Goal: Task Accomplishment & Management: Manage account settings

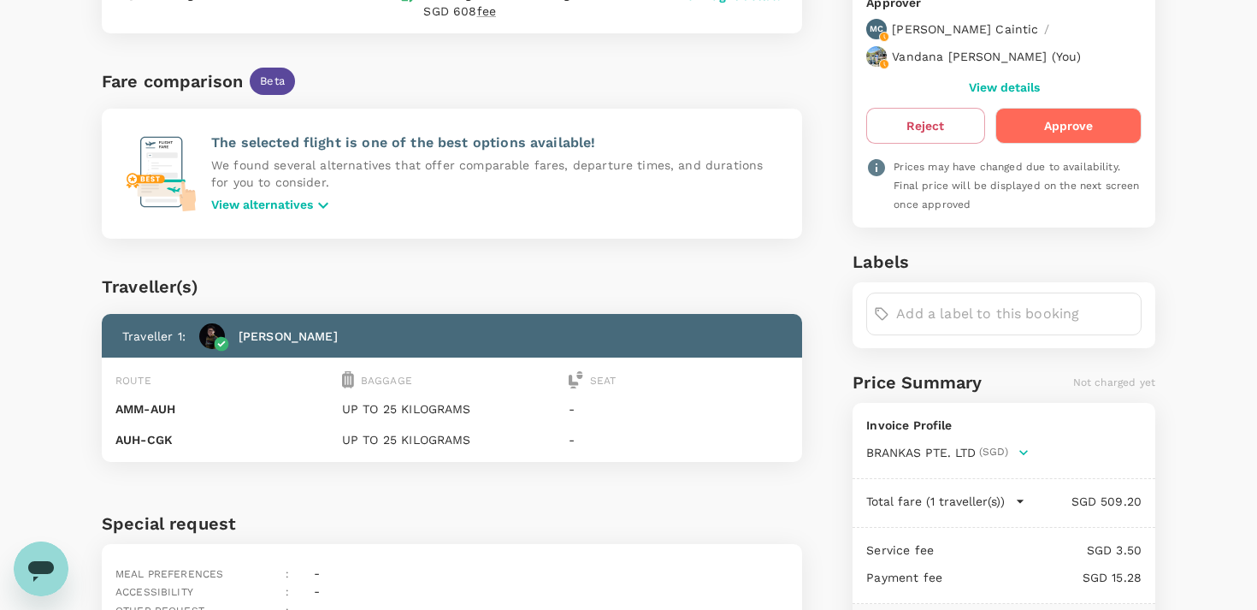
scroll to position [139, 0]
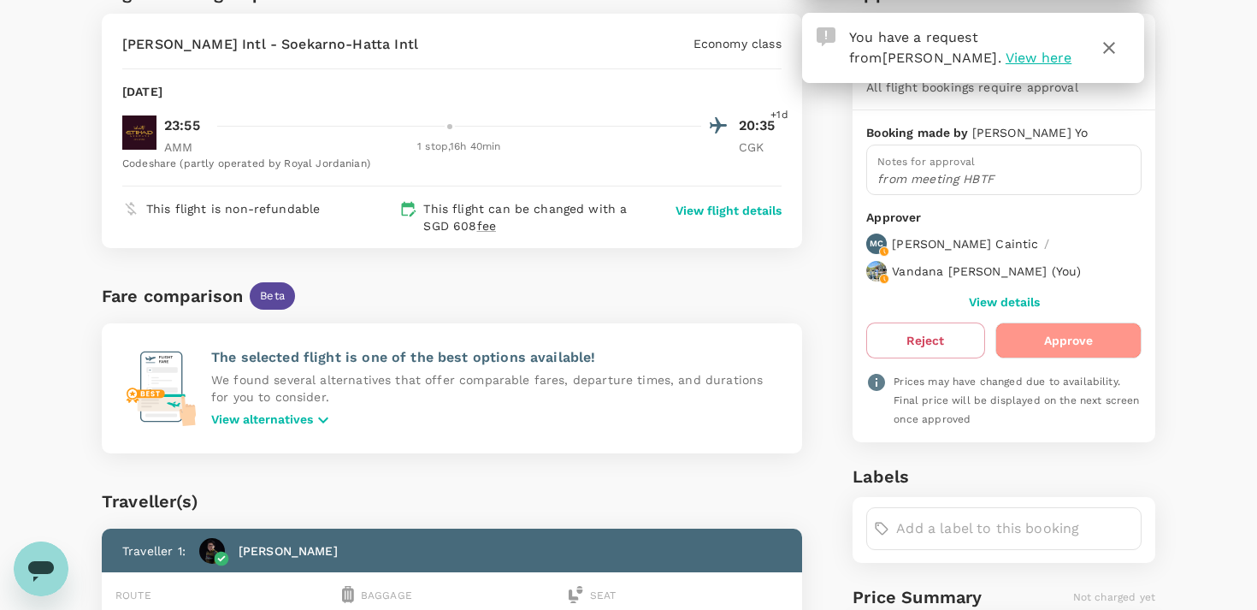
click at [1053, 342] on button "Approve" at bounding box center [1069, 340] width 146 height 36
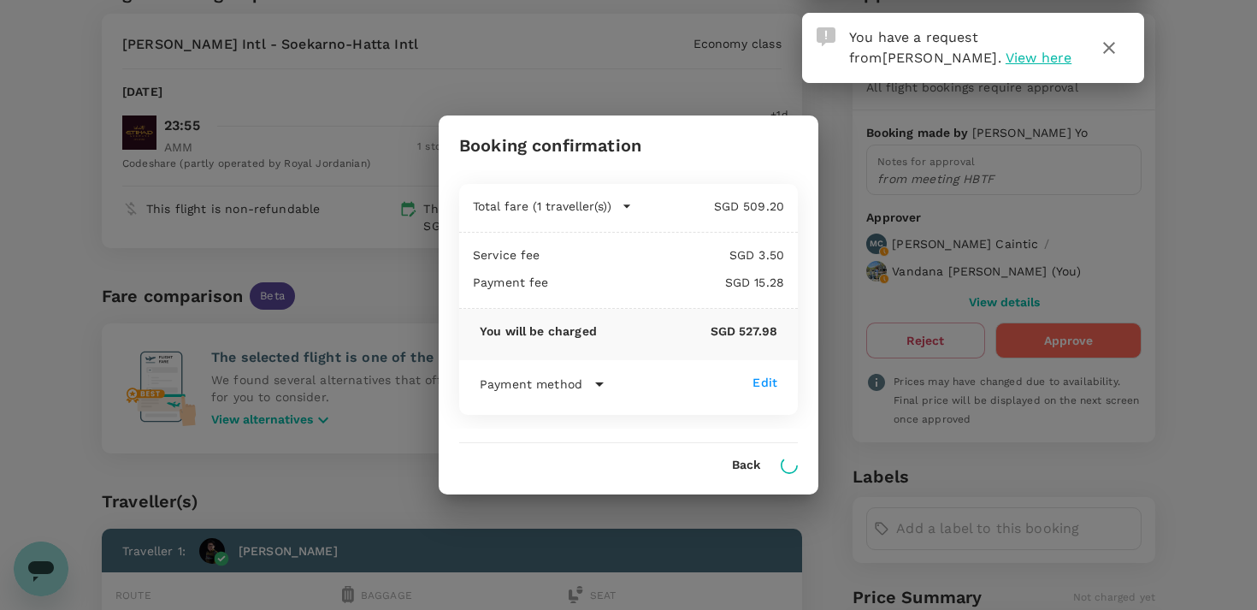
click at [1108, 50] on icon "button" at bounding box center [1109, 48] width 21 height 21
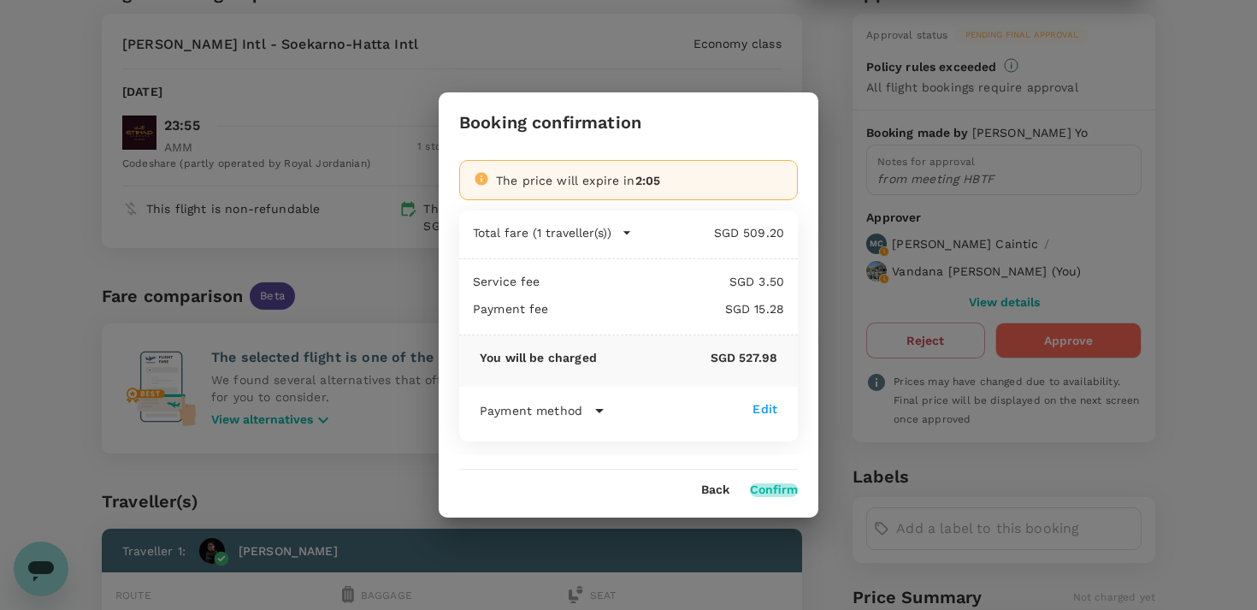
click at [777, 496] on button "Confirm" at bounding box center [774, 490] width 48 height 14
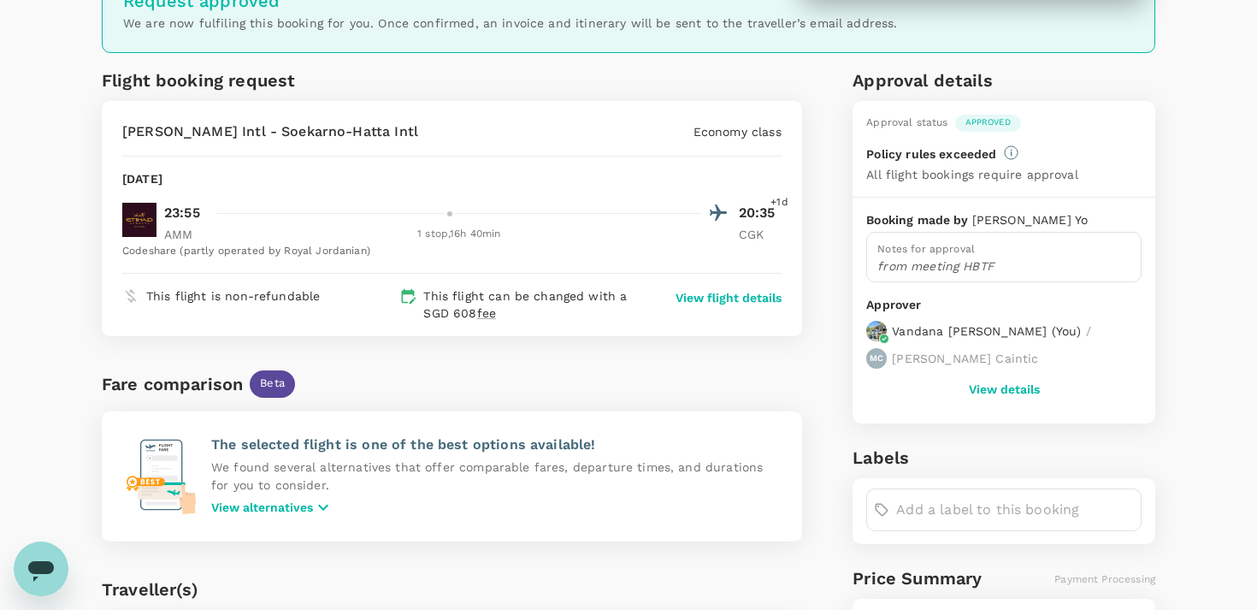
scroll to position [0, 0]
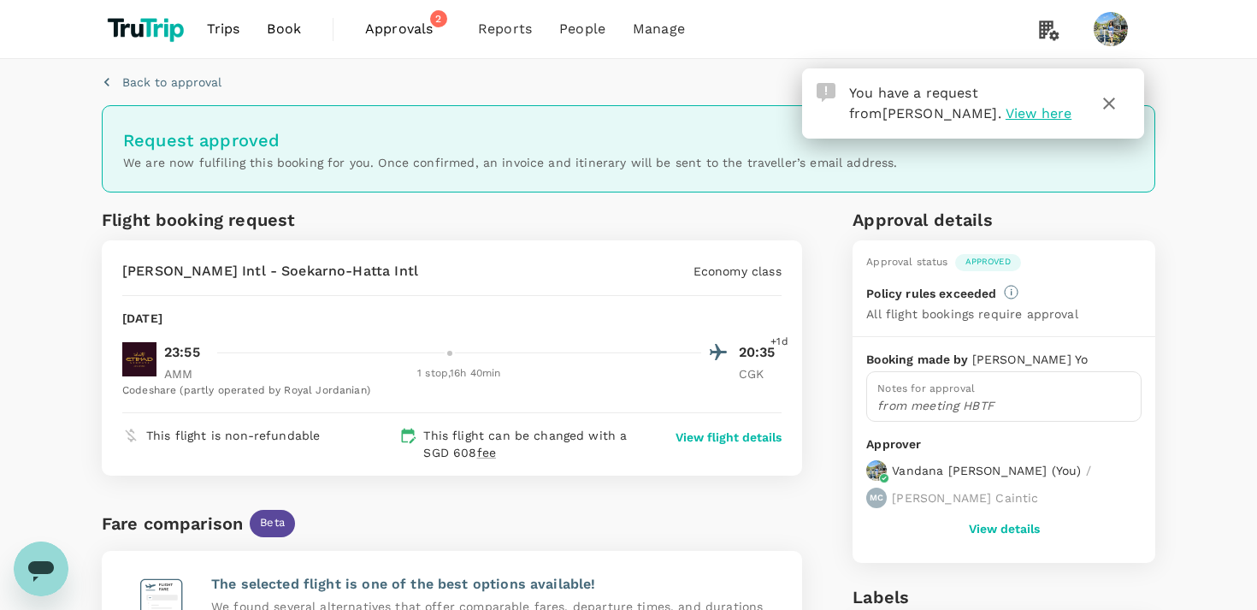
click at [422, 33] on span "Approvals" at bounding box center [408, 29] width 86 height 21
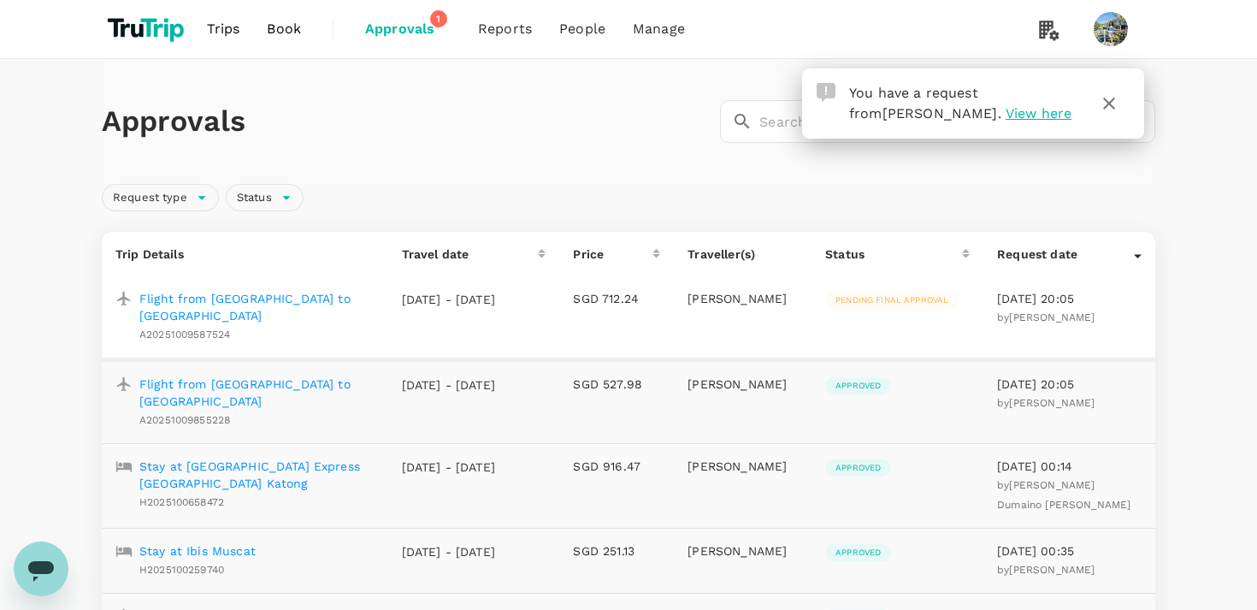
click at [288, 298] on p "Flight from [GEOGRAPHIC_DATA] to [GEOGRAPHIC_DATA]" at bounding box center [256, 307] width 235 height 34
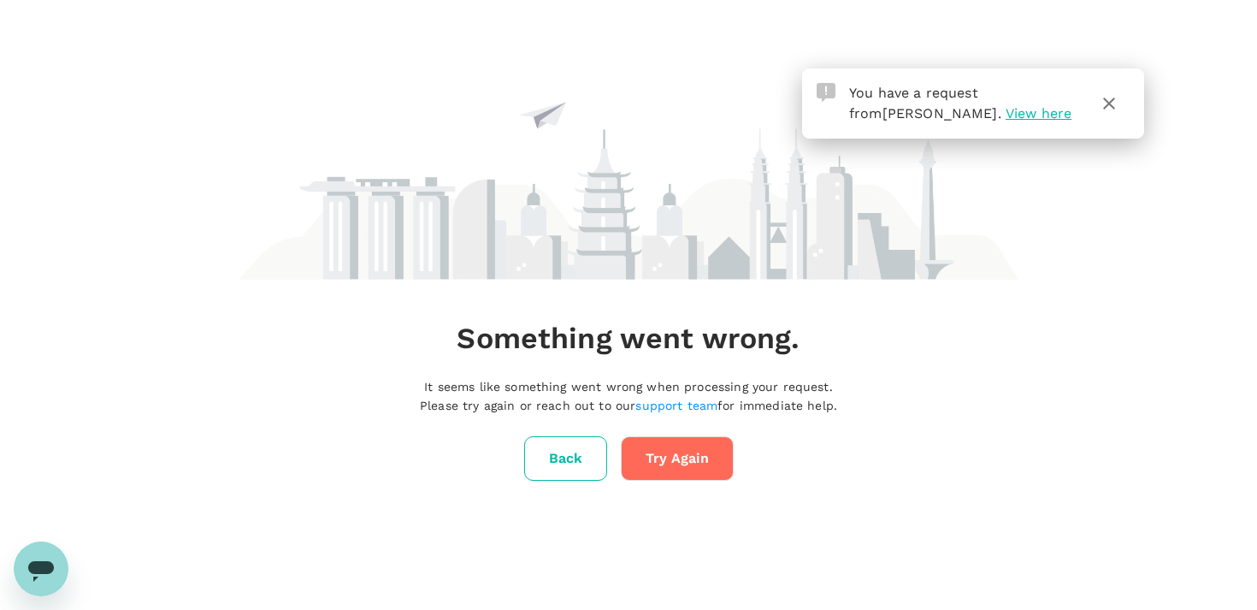
click at [706, 459] on button "Try Again" at bounding box center [677, 458] width 113 height 44
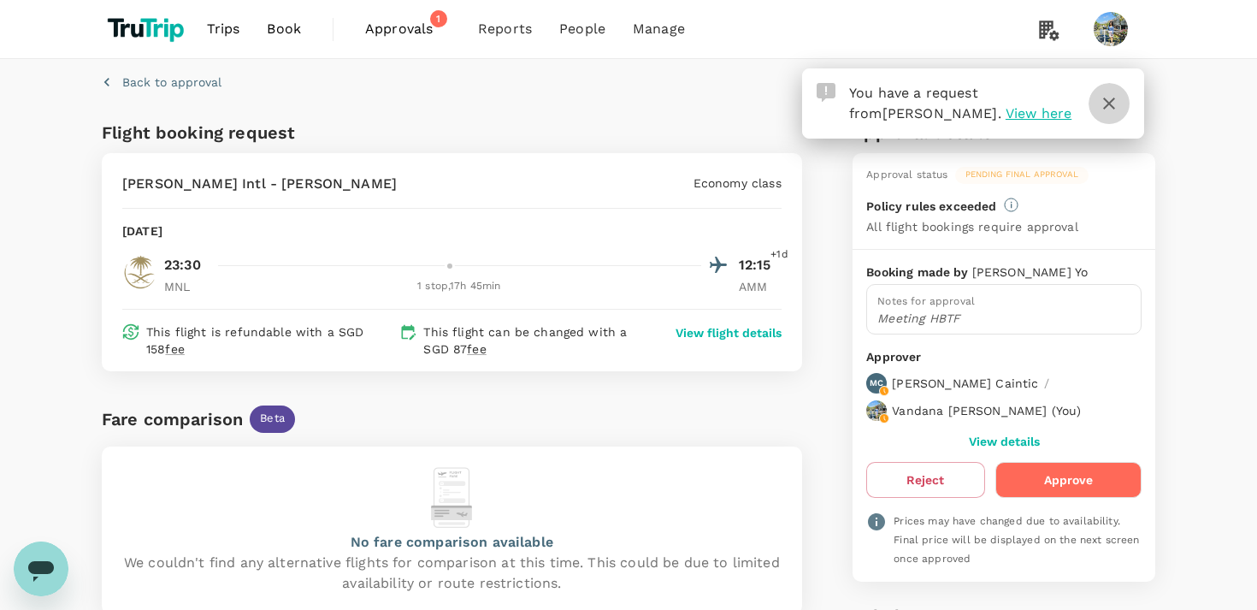
click at [1109, 106] on icon "button" at bounding box center [1109, 103] width 21 height 21
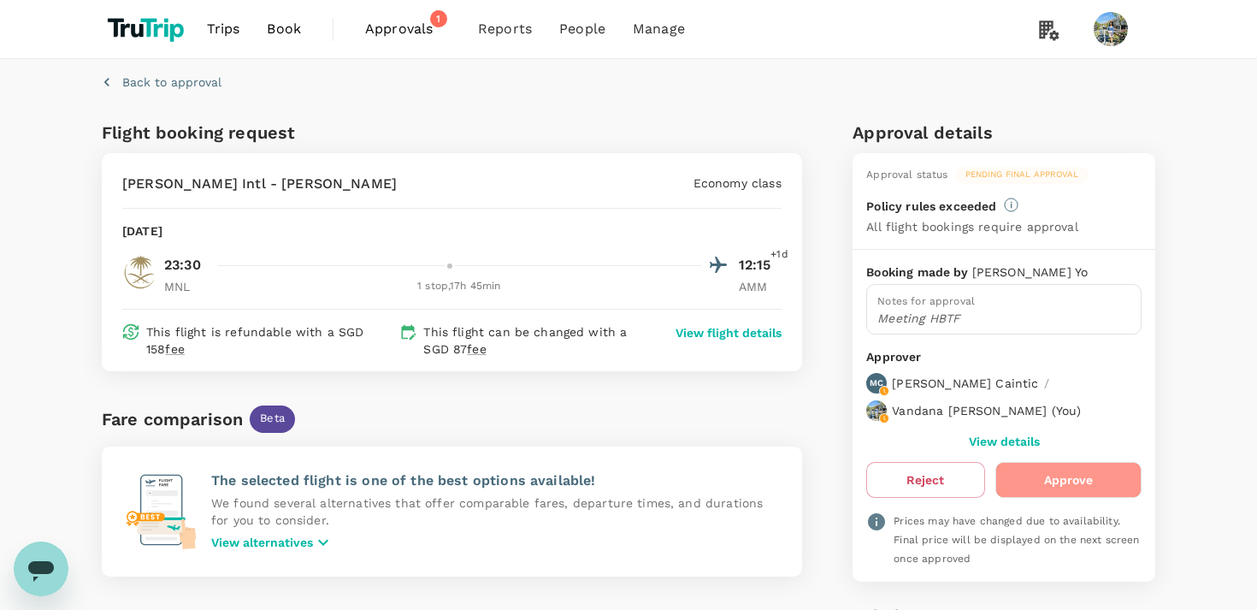
click at [1067, 470] on button "Approve" at bounding box center [1069, 480] width 146 height 36
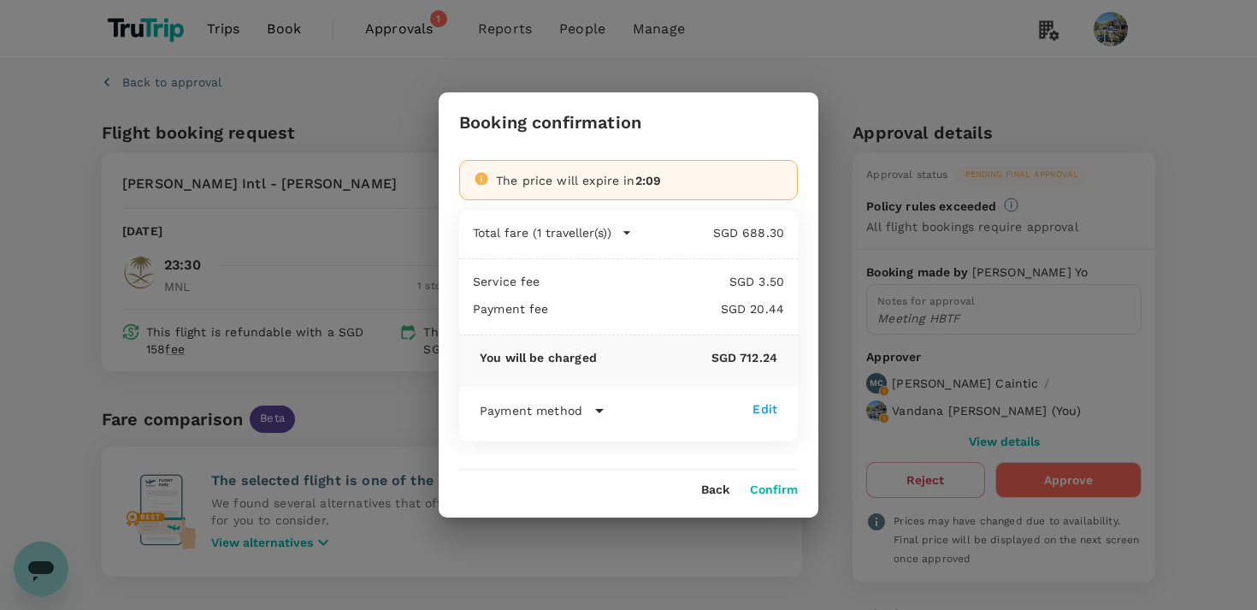
click at [780, 490] on button "Confirm" at bounding box center [774, 490] width 48 height 14
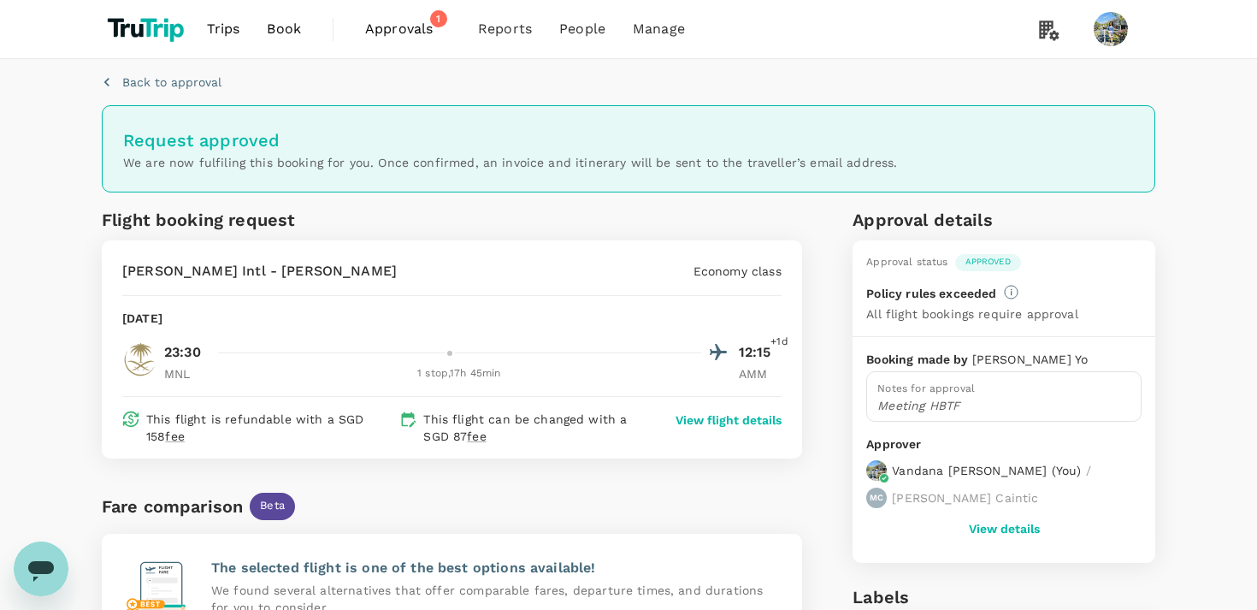
click at [407, 29] on span "Approvals" at bounding box center [408, 29] width 86 height 21
